Goal: Information Seeking & Learning: Find specific fact

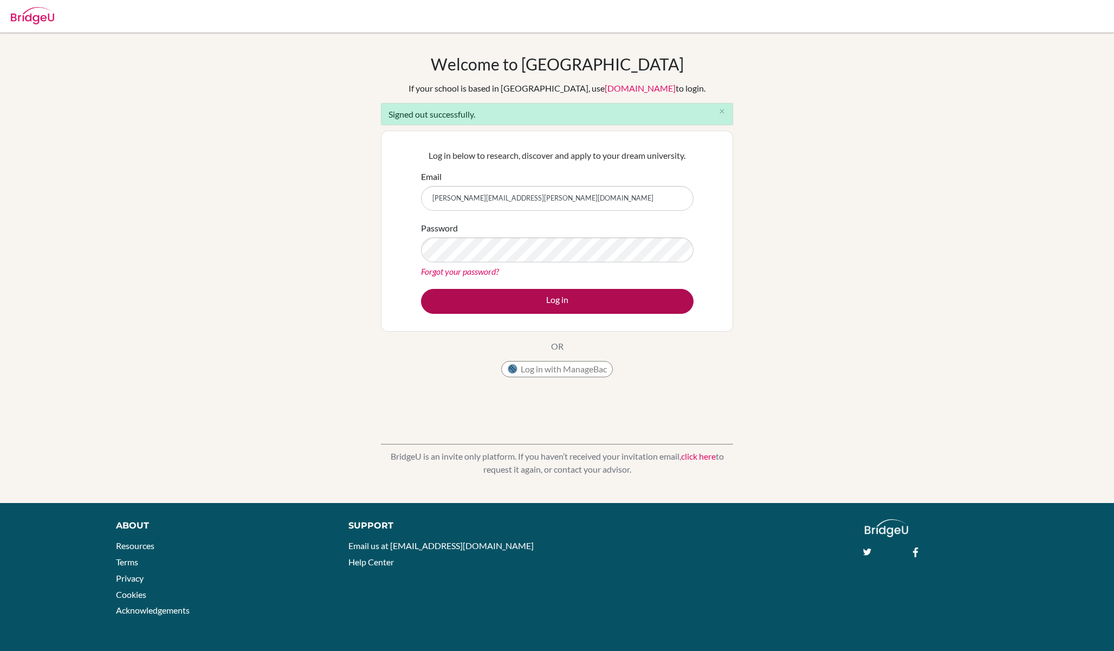
type input "ross.fenning+admin@bridge-u.com"
click at [559, 303] on button "Log in" at bounding box center [557, 301] width 273 height 25
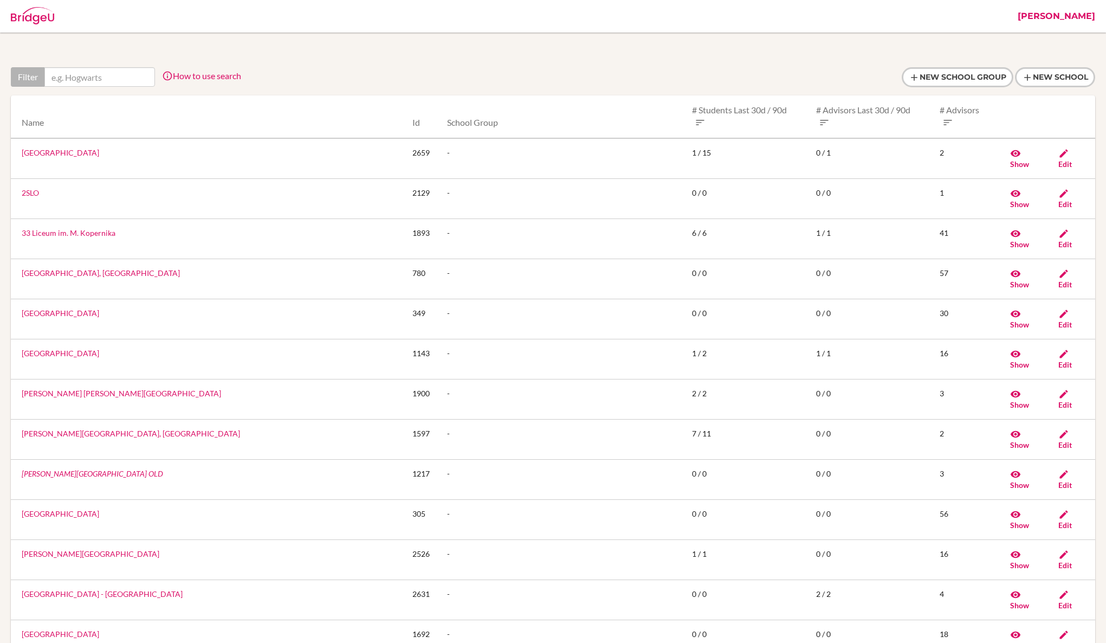
click at [672, 75] on div at bounding box center [553, 77] width 1085 height 20
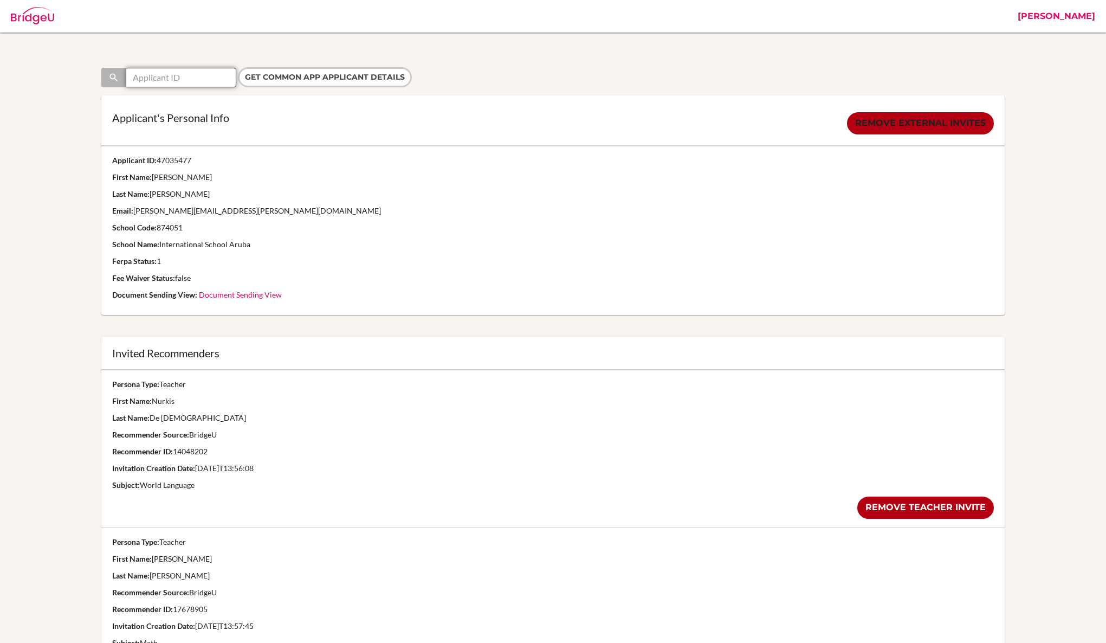
click at [215, 75] on input "text" at bounding box center [181, 78] width 111 height 20
paste input "44958407"
type input "44958407"
click at [238, 67] on input "Get Common App applicant details" at bounding box center [325, 77] width 174 height 20
click at [211, 81] on input "text" at bounding box center [181, 78] width 111 height 20
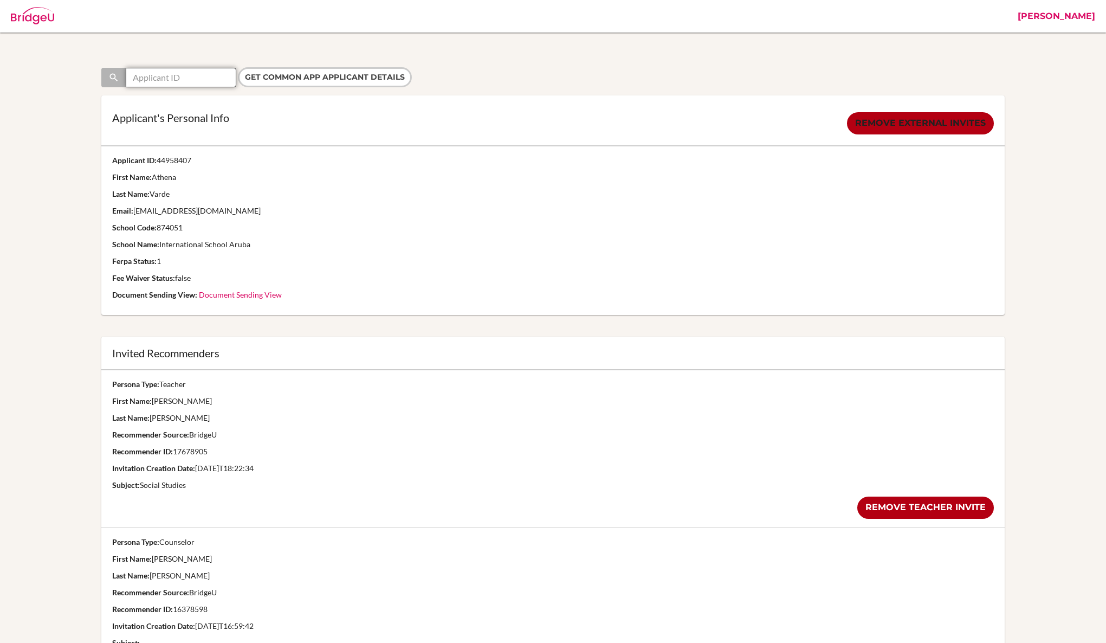
paste input "44958407"
type input "44958407"
click at [238, 67] on input "Get Common App applicant details" at bounding box center [325, 77] width 174 height 20
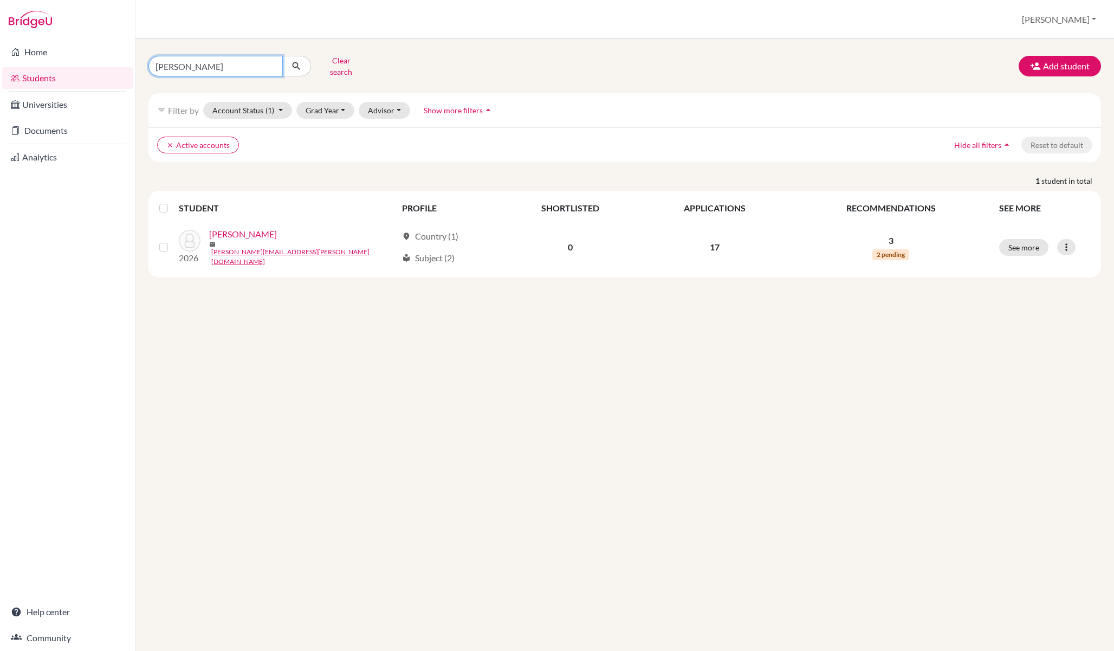
click at [216, 59] on input "[PERSON_NAME]" at bounding box center [216, 66] width 134 height 21
type input "athena"
click button "submit" at bounding box center [296, 66] width 29 height 21
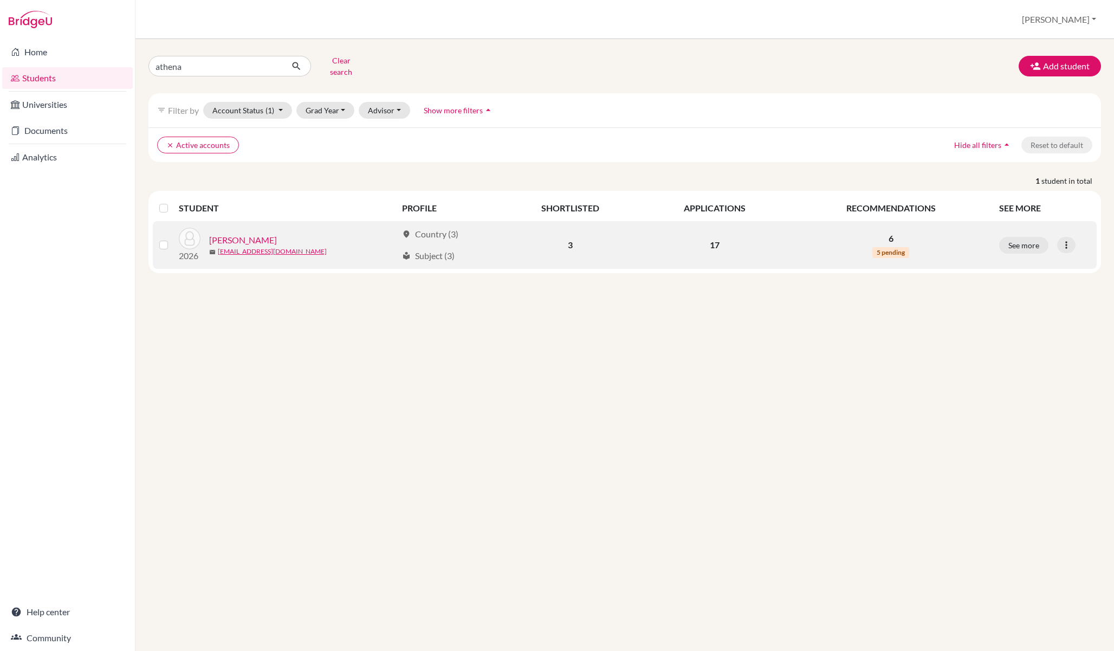
click at [250, 234] on link "[PERSON_NAME]" at bounding box center [243, 240] width 68 height 13
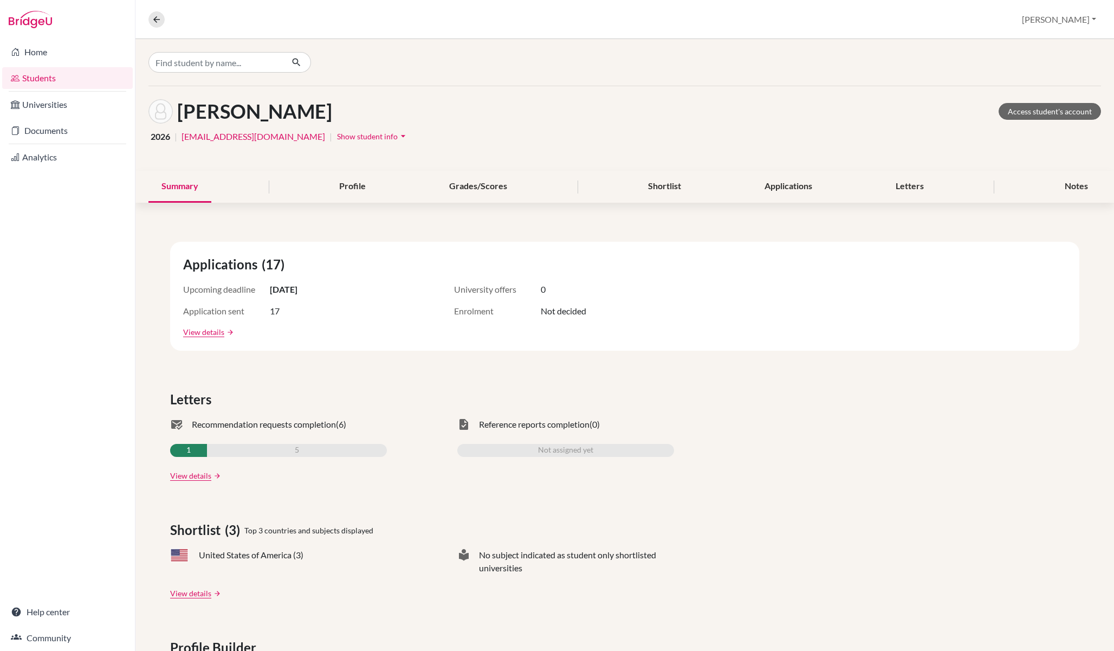
click at [398, 138] on icon "arrow_drop_down" at bounding box center [403, 136] width 11 height 11
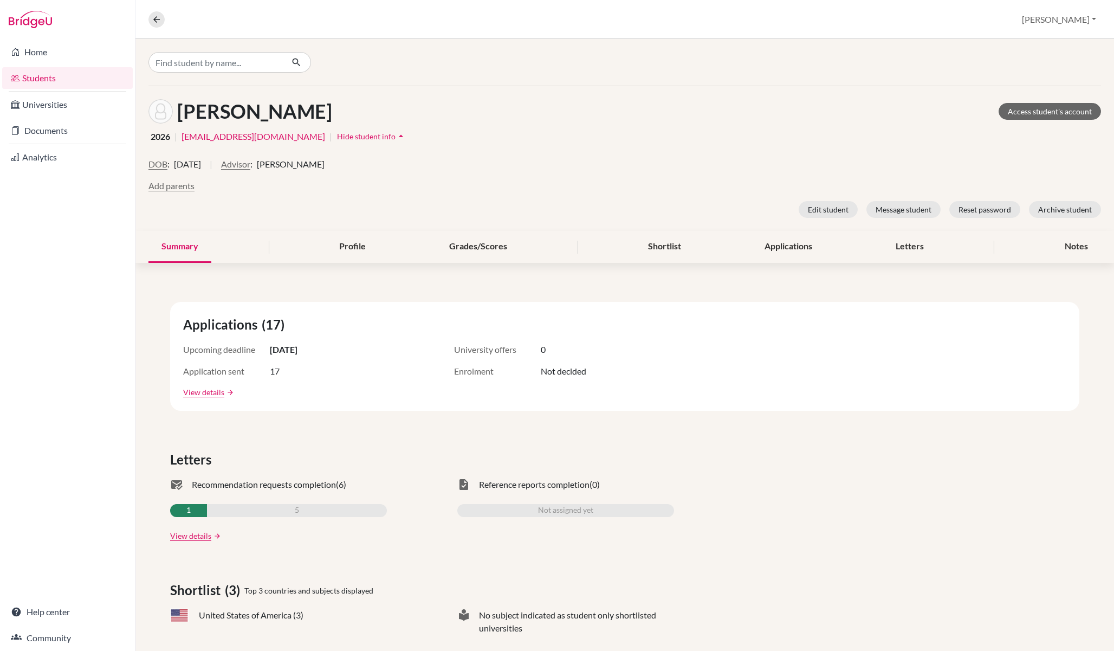
drag, startPoint x: 283, startPoint y: 164, endPoint x: 354, endPoint y: 162, distance: 71.6
click at [354, 164] on div "DOB : 24 June 2008 | Advisor : Deborah Kunder" at bounding box center [625, 169] width 953 height 22
copy span "Deborah Kunder"
click at [75, 141] on link "Documents" at bounding box center [67, 131] width 131 height 22
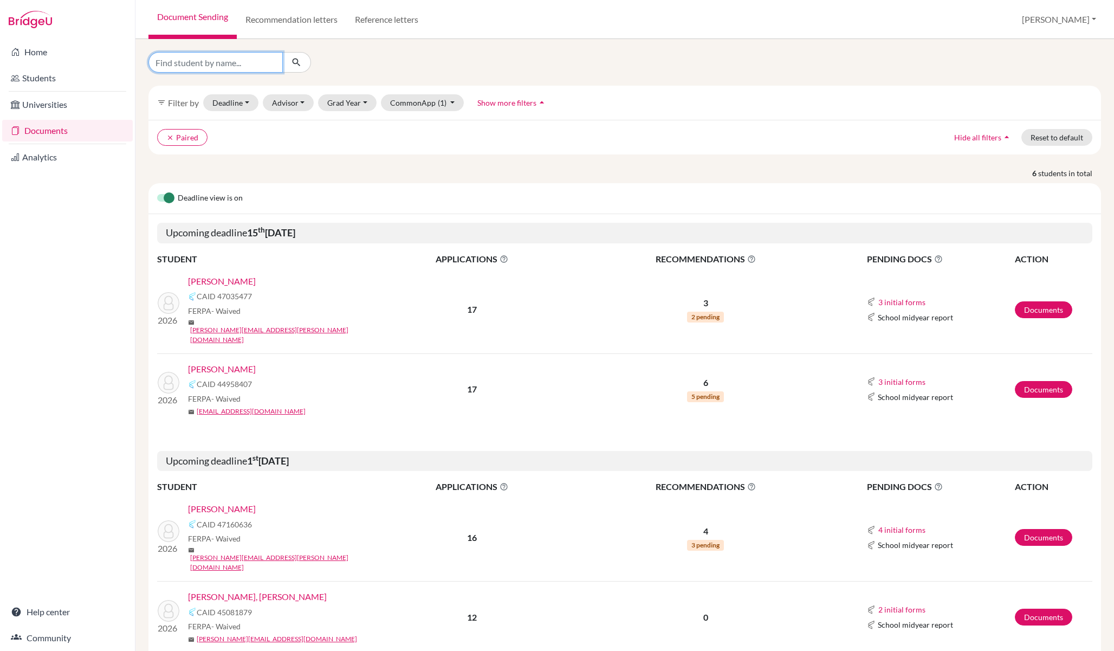
click at [209, 65] on input "Find student by name..." at bounding box center [216, 62] width 134 height 21
type input "athena"
click button "submit" at bounding box center [296, 62] width 29 height 21
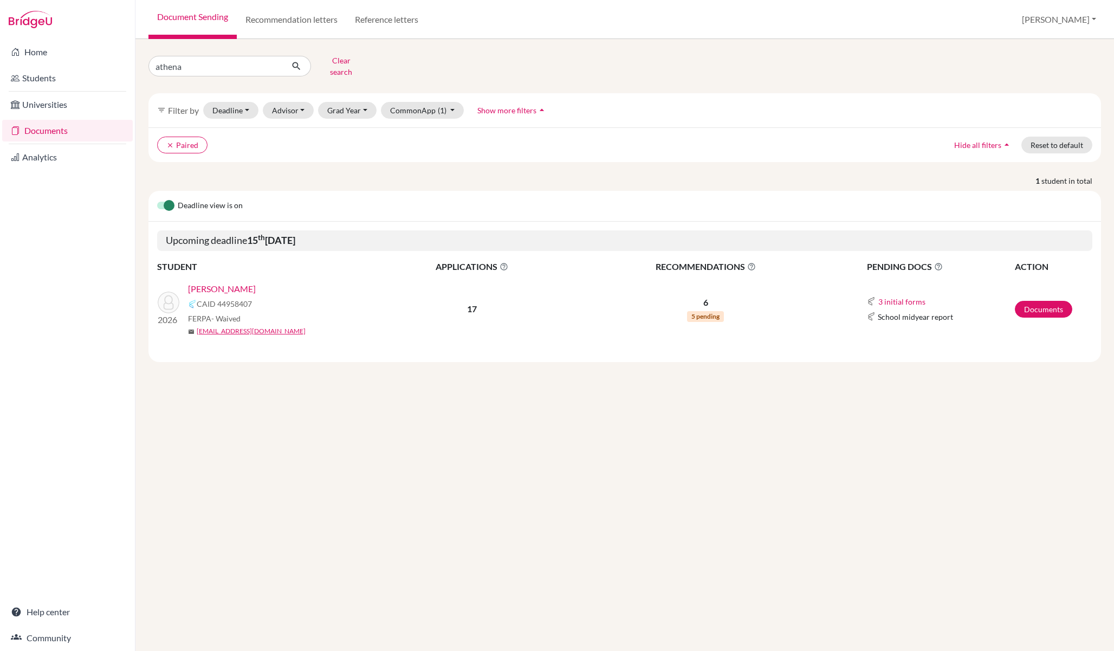
click at [238, 282] on link "[PERSON_NAME]" at bounding box center [222, 288] width 68 height 13
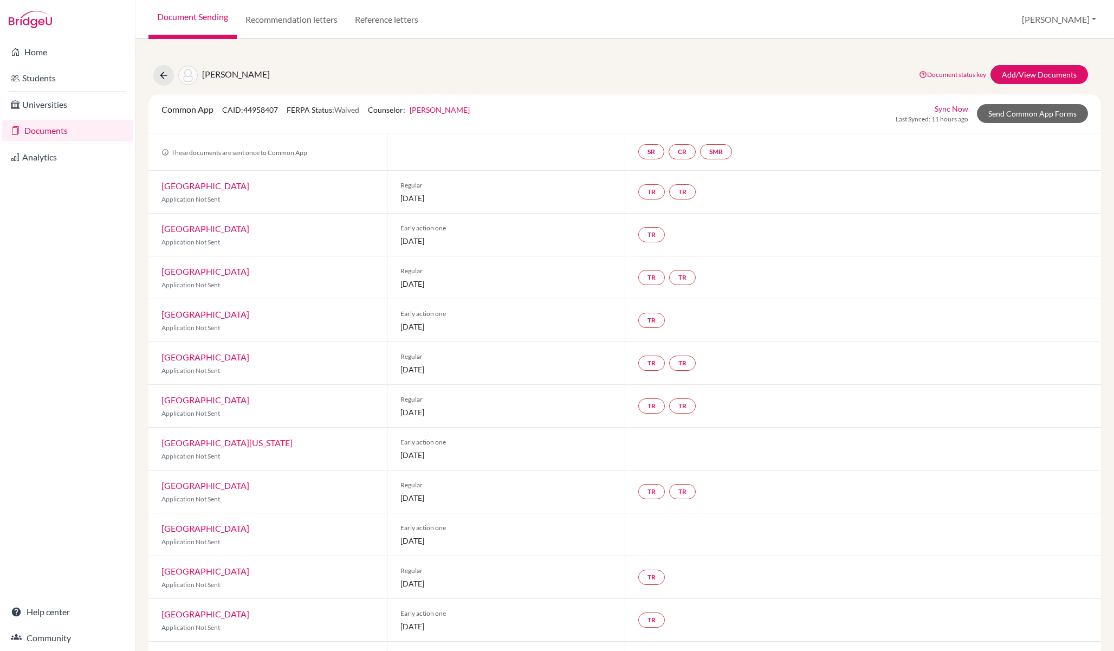
click at [275, 113] on span "CAID: 44958407" at bounding box center [250, 109] width 56 height 9
copy span "CAID: 44958407"
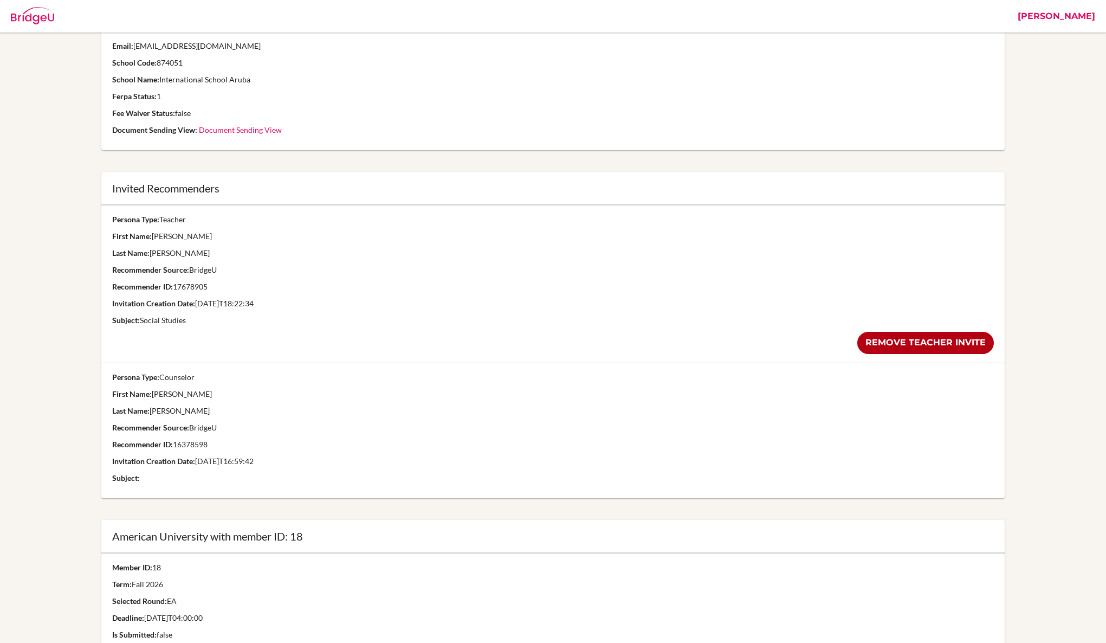
scroll to position [189, 0]
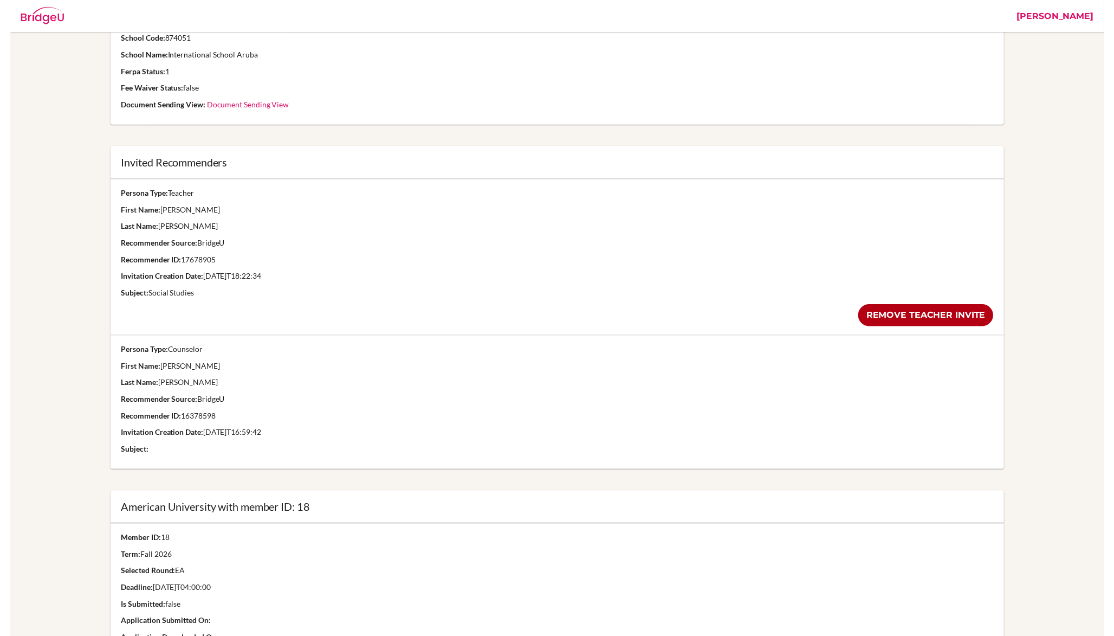
scroll to position [0, 0]
